Goal: Transaction & Acquisition: Purchase product/service

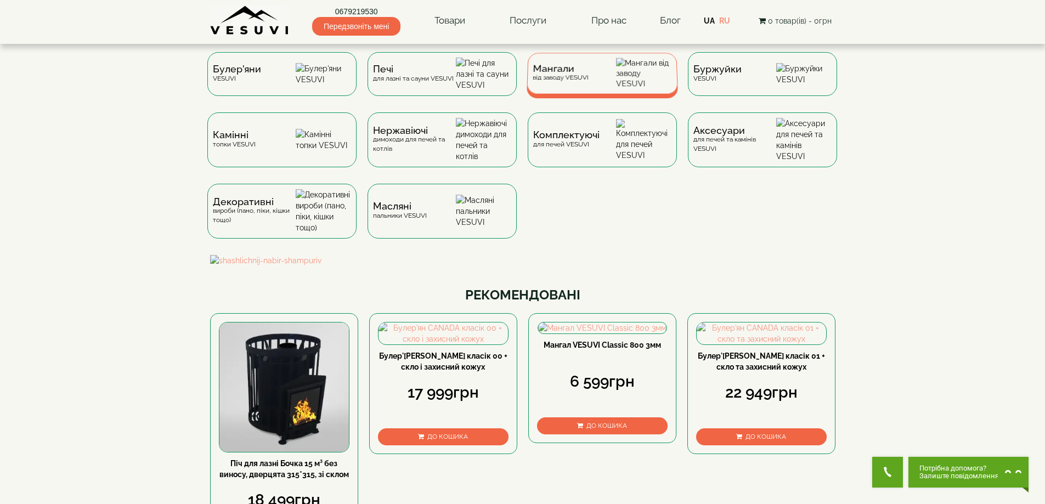
click at [563, 67] on div "Мангали від заводу VESUVI" at bounding box center [601, 73] width 151 height 41
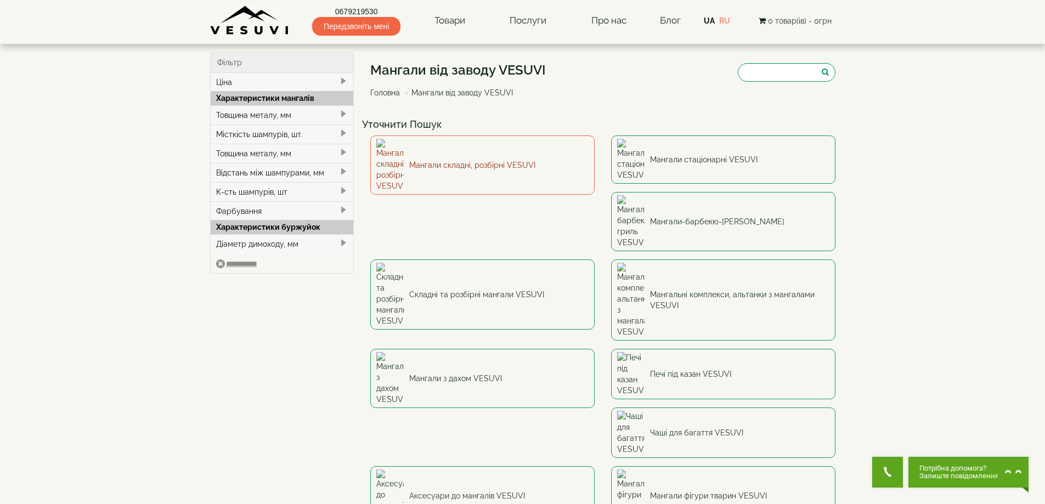
click at [431, 160] on link "Мангали складні, розбірні VESUVI" at bounding box center [482, 164] width 224 height 59
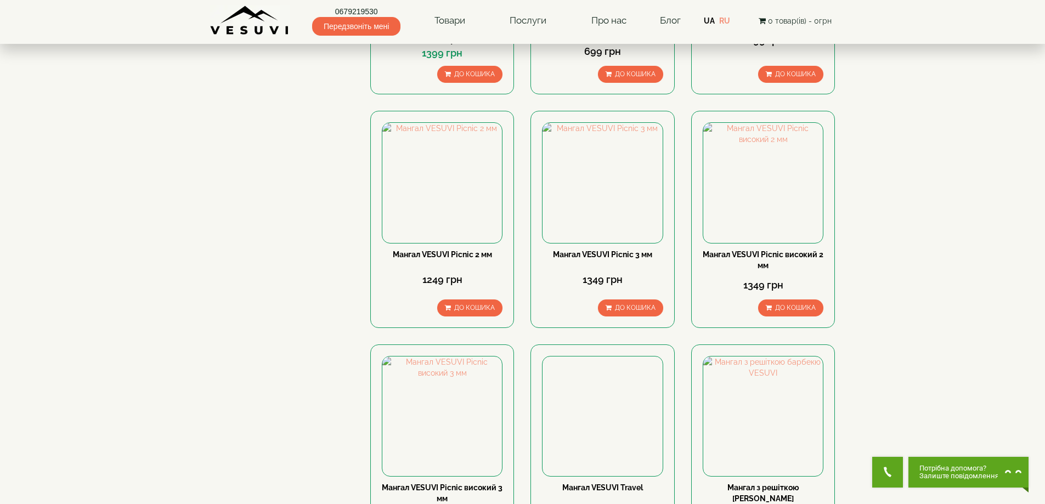
scroll to position [457, 0]
